Goal: Task Accomplishment & Management: Use online tool/utility

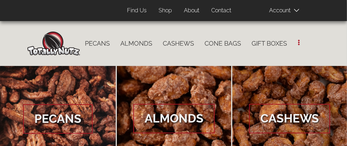
click at [304, 13] on span at bounding box center [286, 10] width 35 height 14
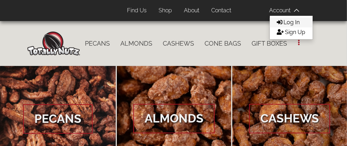
click at [300, 21] on span "Log In" at bounding box center [292, 22] width 16 height 7
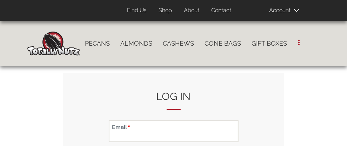
type input "[EMAIL_ADDRESS][DOMAIN_NAME]"
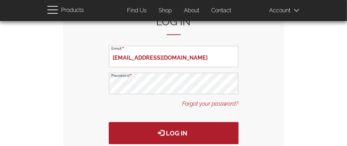
scroll to position [112, 0]
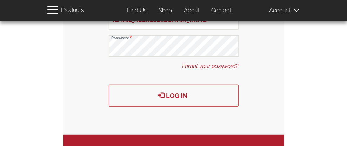
click at [200, 99] on button "Log in" at bounding box center [174, 95] width 130 height 22
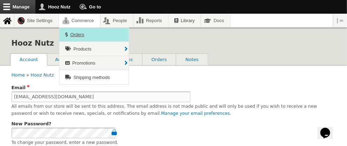
click at [81, 37] on link "Orders" at bounding box center [93, 35] width 69 height 14
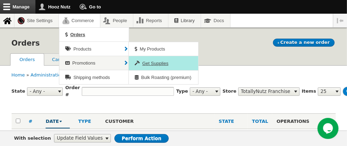
click at [168, 64] on span "Get Supplies" at bounding box center [155, 63] width 26 height 5
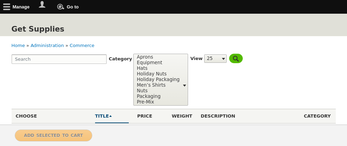
select select
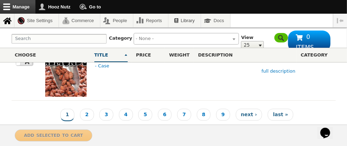
scroll to position [1202, 0]
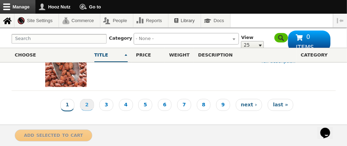
click at [94, 105] on link "Page 2" at bounding box center [87, 105] width 14 height 12
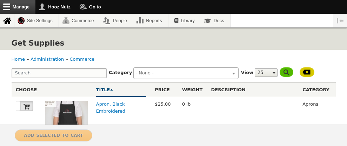
select select
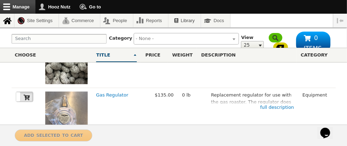
scroll to position [1243, 0]
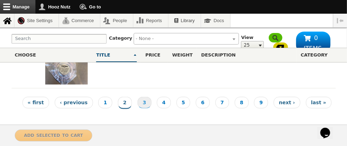
click at [145, 101] on link "Page 3" at bounding box center [144, 103] width 14 height 12
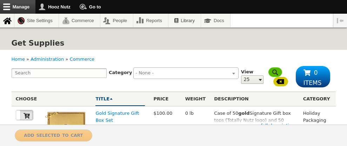
select select
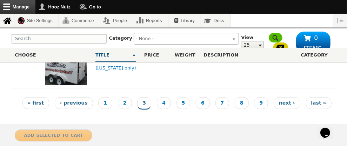
scroll to position [1227, 0]
click at [167, 105] on link "Page 4" at bounding box center [164, 103] width 14 height 12
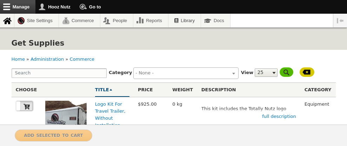
select select
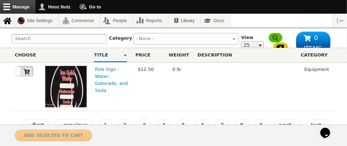
scroll to position [1212, 0]
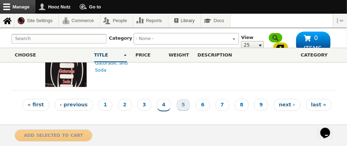
click at [183, 103] on link "Page 5" at bounding box center [183, 105] width 14 height 12
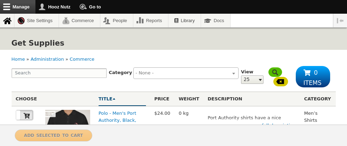
select select
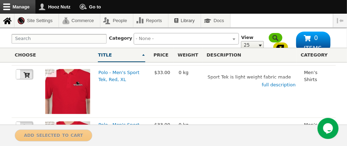
scroll to position [1306, 0]
